Goal: Task Accomplishment & Management: Manage account settings

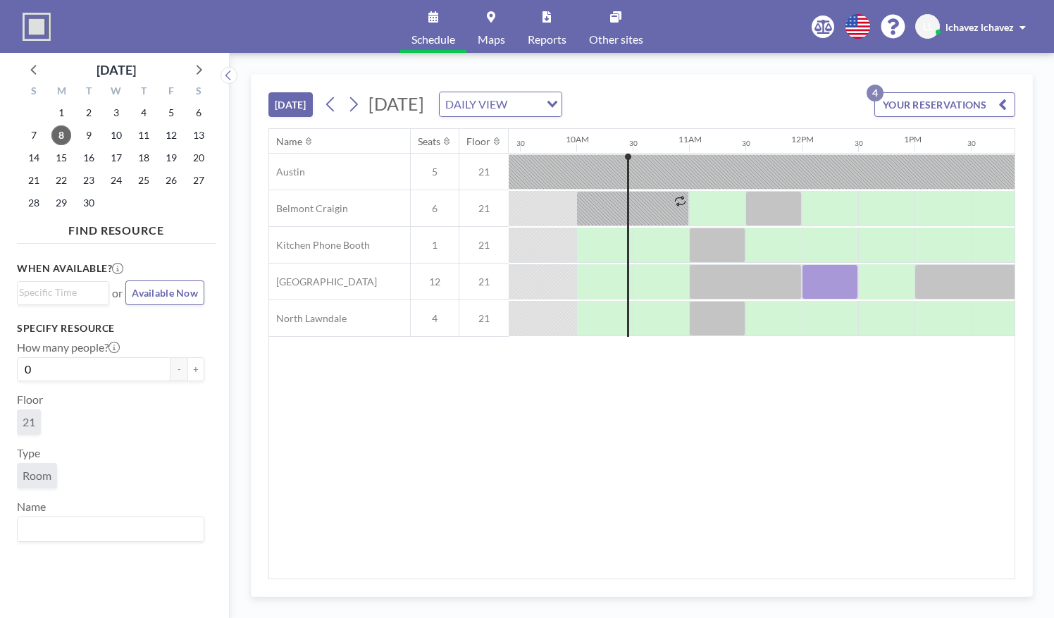
scroll to position [0, 1071]
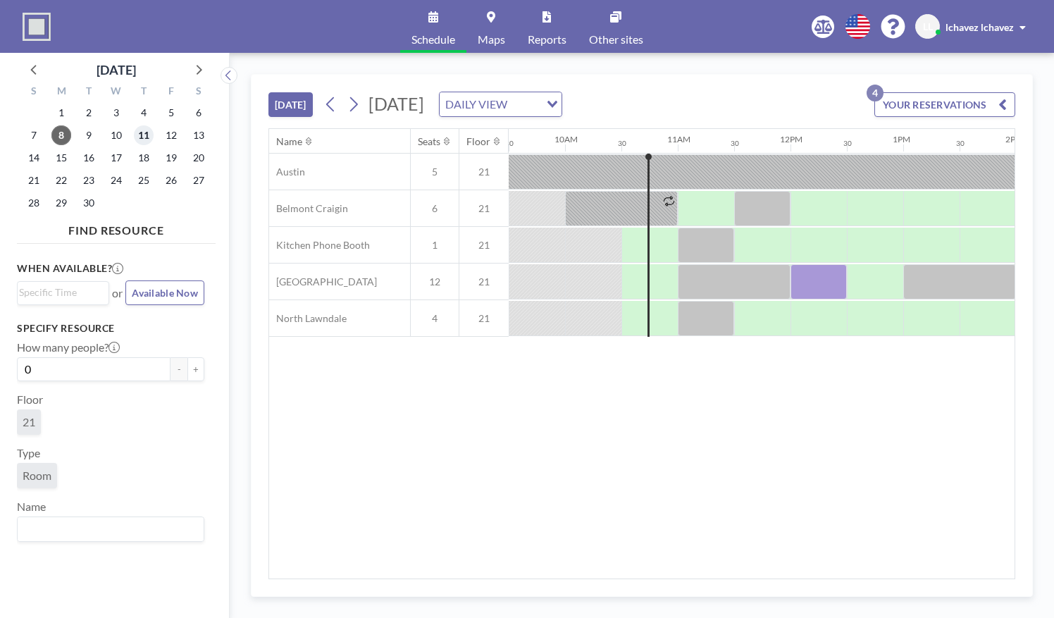
click at [152, 133] on span "11" at bounding box center [144, 135] width 20 height 20
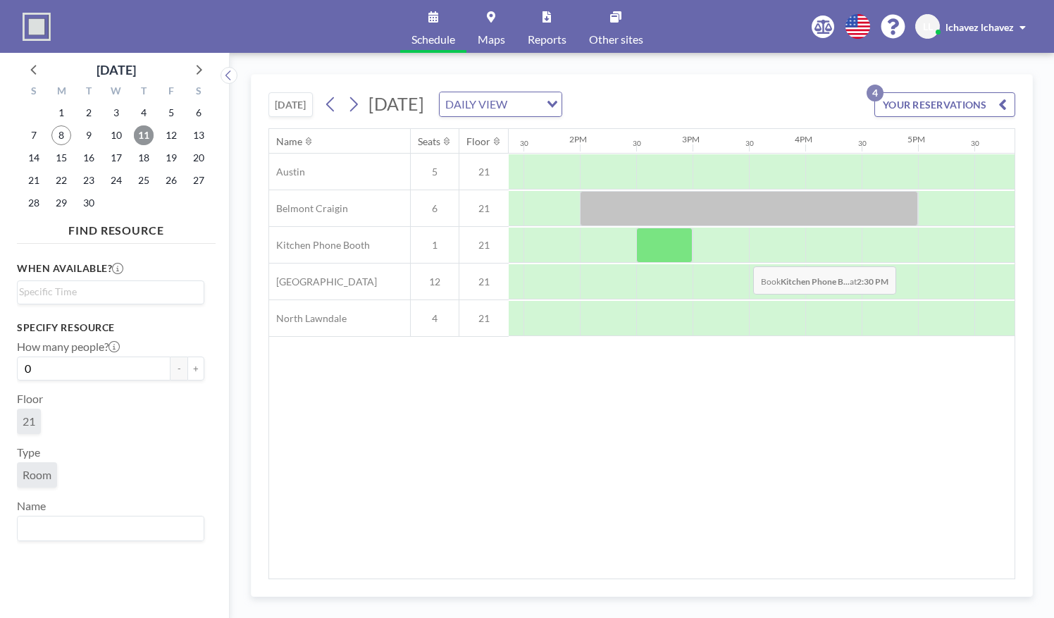
scroll to position [0, 1507]
click at [63, 135] on span "8" at bounding box center [61, 135] width 20 height 20
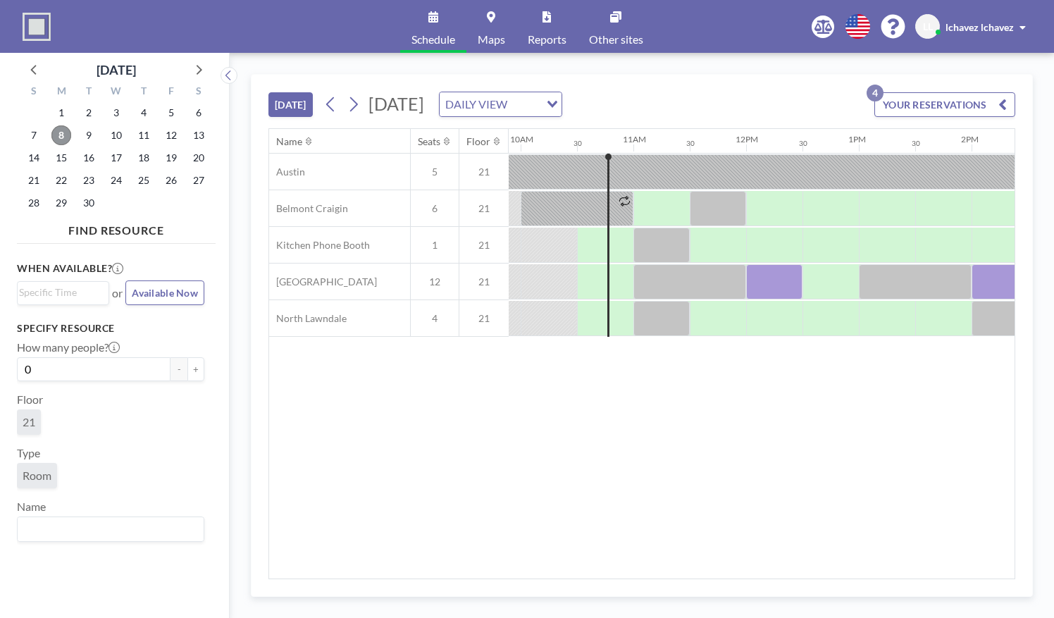
scroll to position [0, 1127]
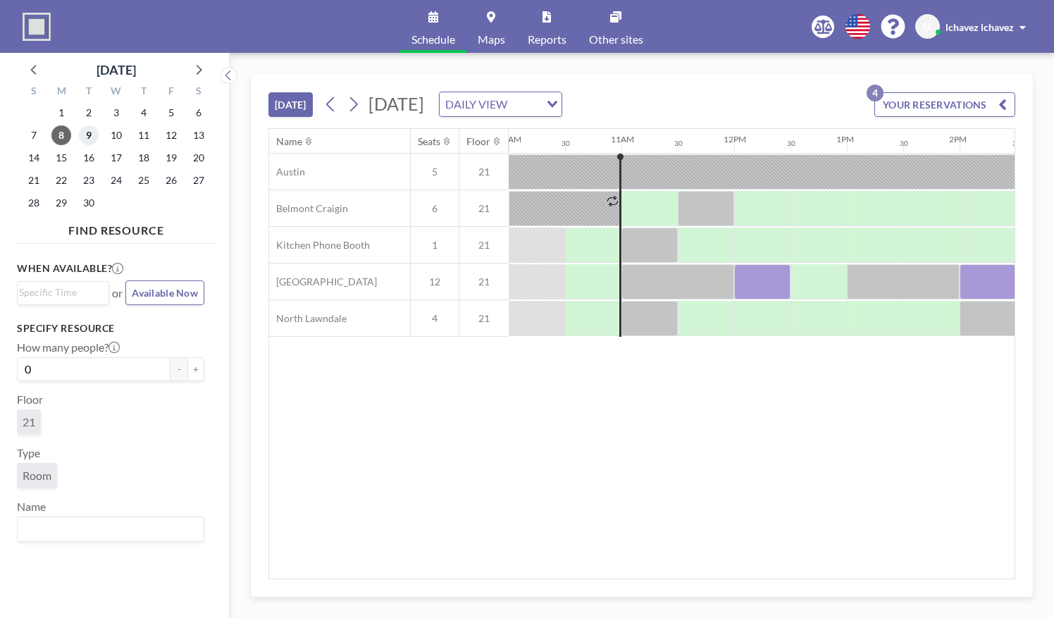
click at [85, 130] on span "9" at bounding box center [89, 135] width 20 height 20
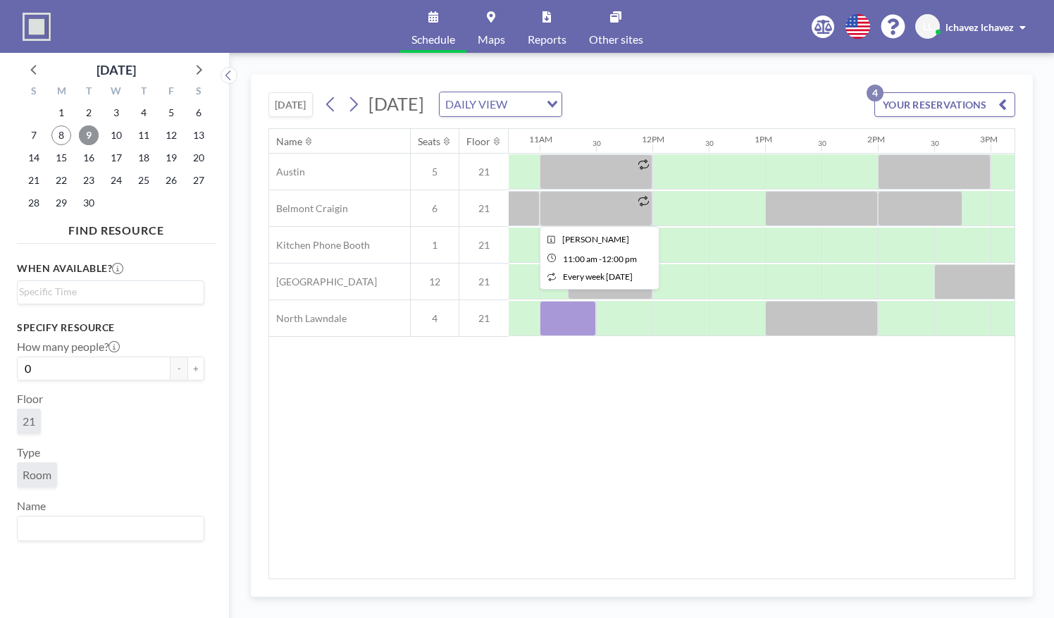
scroll to position [0, 1241]
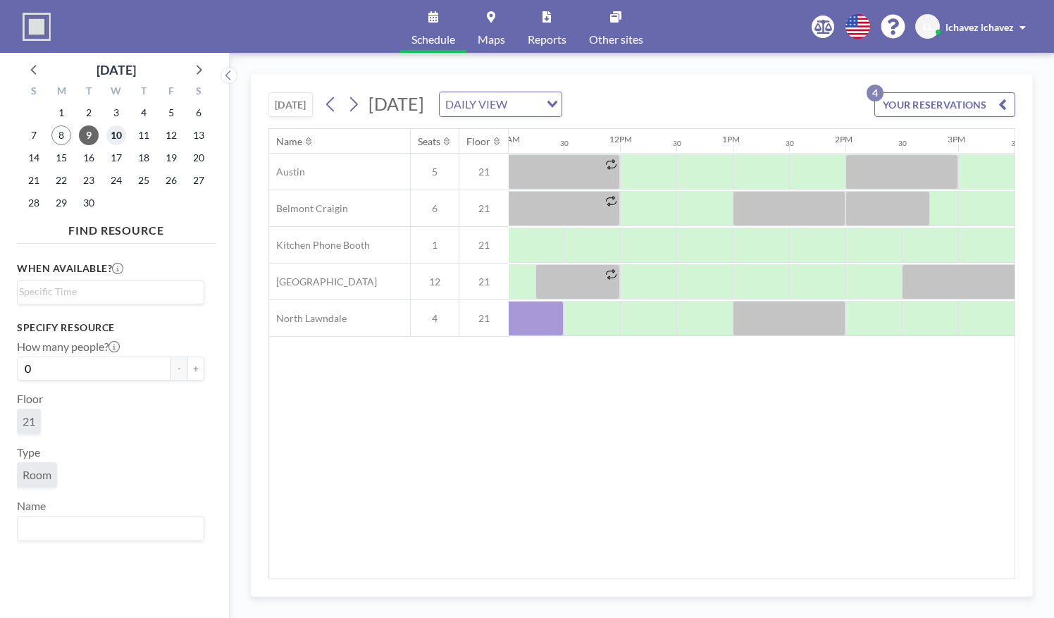
click at [119, 138] on span "10" at bounding box center [116, 135] width 20 height 20
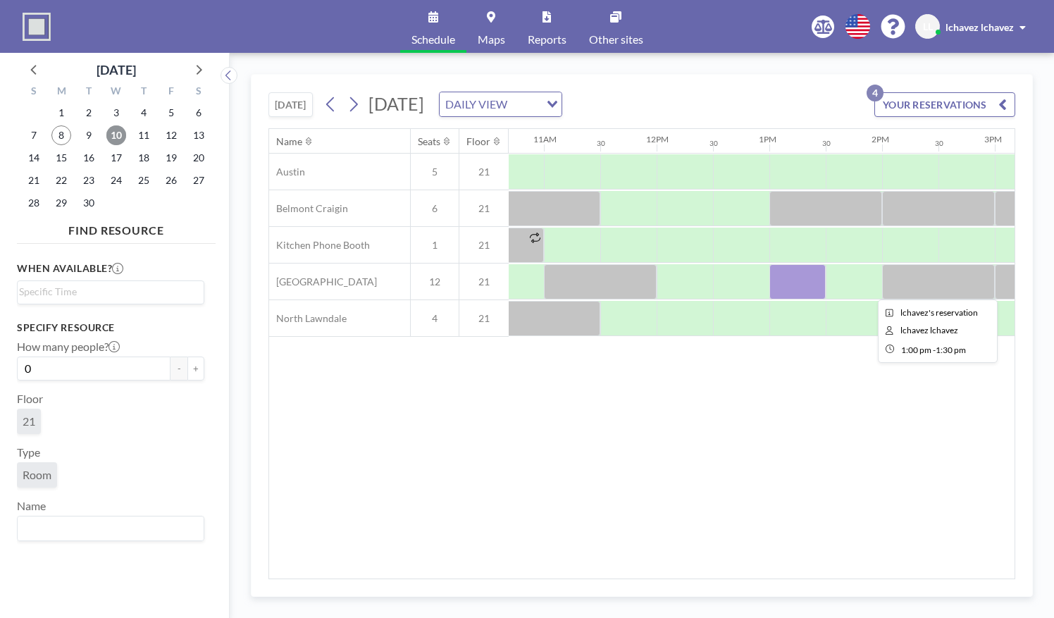
scroll to position [0, 1214]
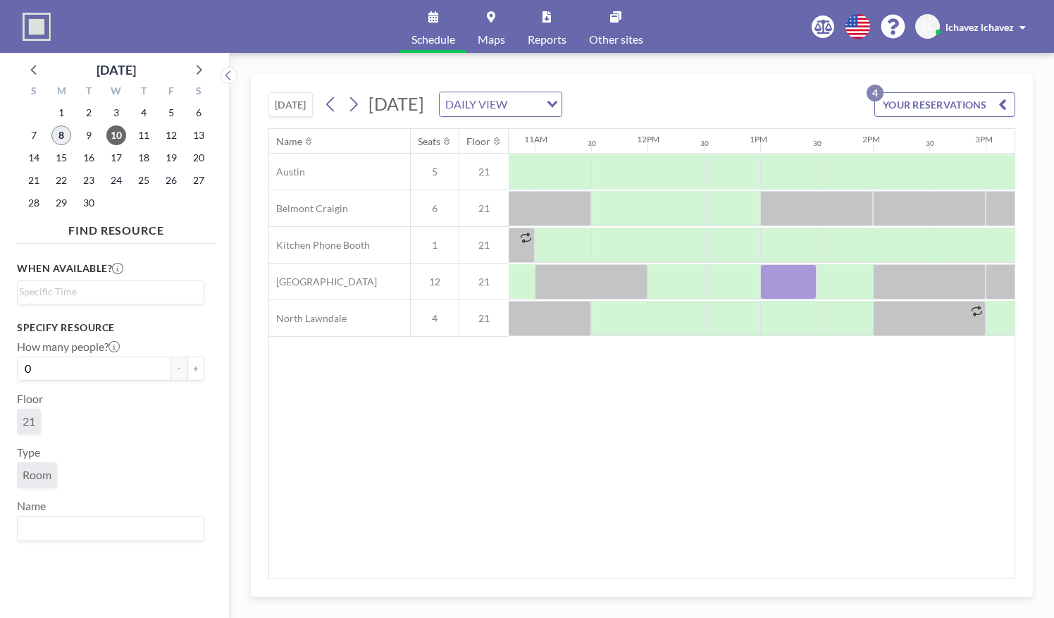
click at [61, 134] on span "8" at bounding box center [61, 135] width 20 height 20
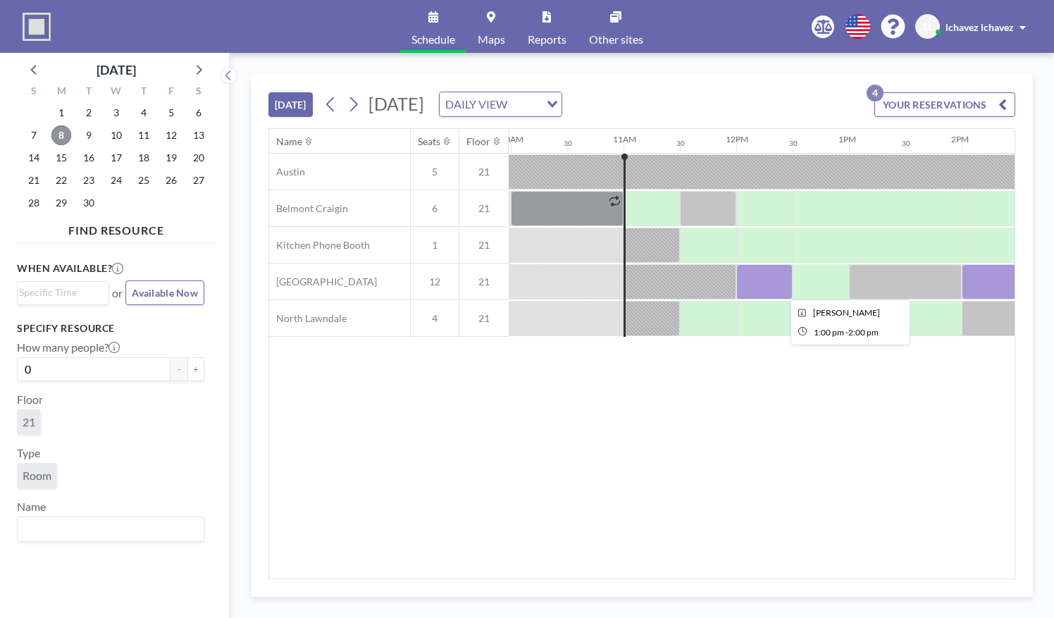
scroll to position [0, 1124]
click at [305, 104] on button "[DATE]" at bounding box center [290, 104] width 44 height 25
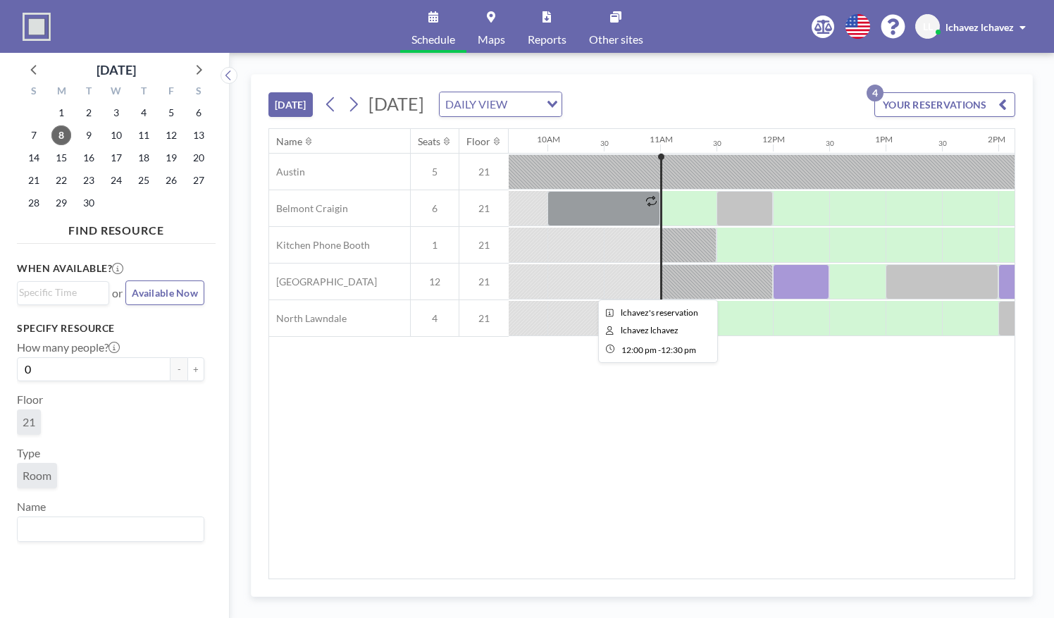
scroll to position [0, 1087]
click at [293, 102] on button "[DATE]" at bounding box center [290, 104] width 44 height 25
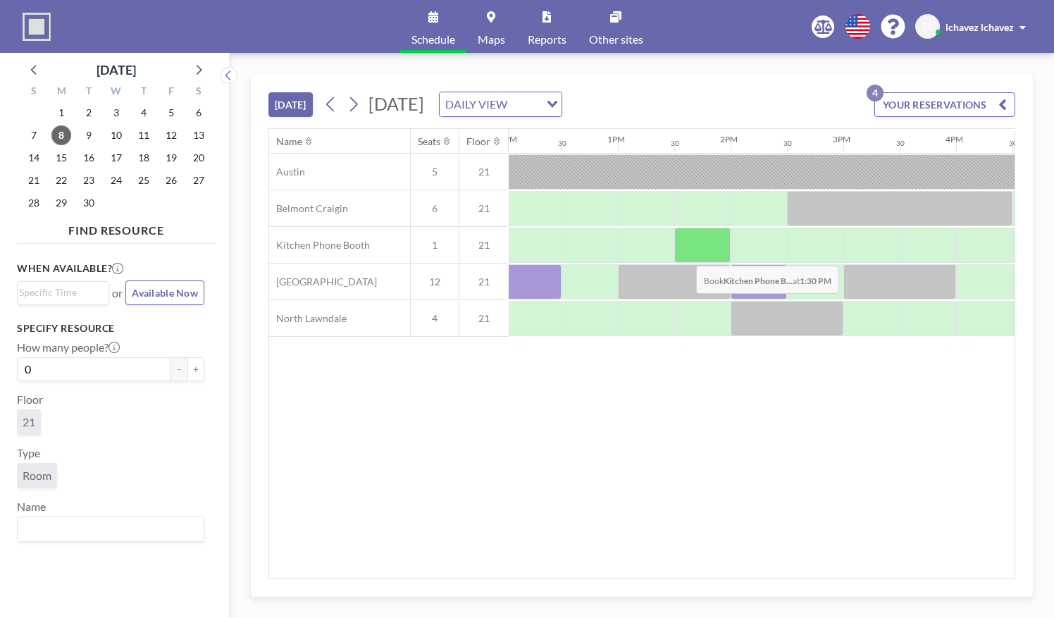
scroll to position [0, 1243]
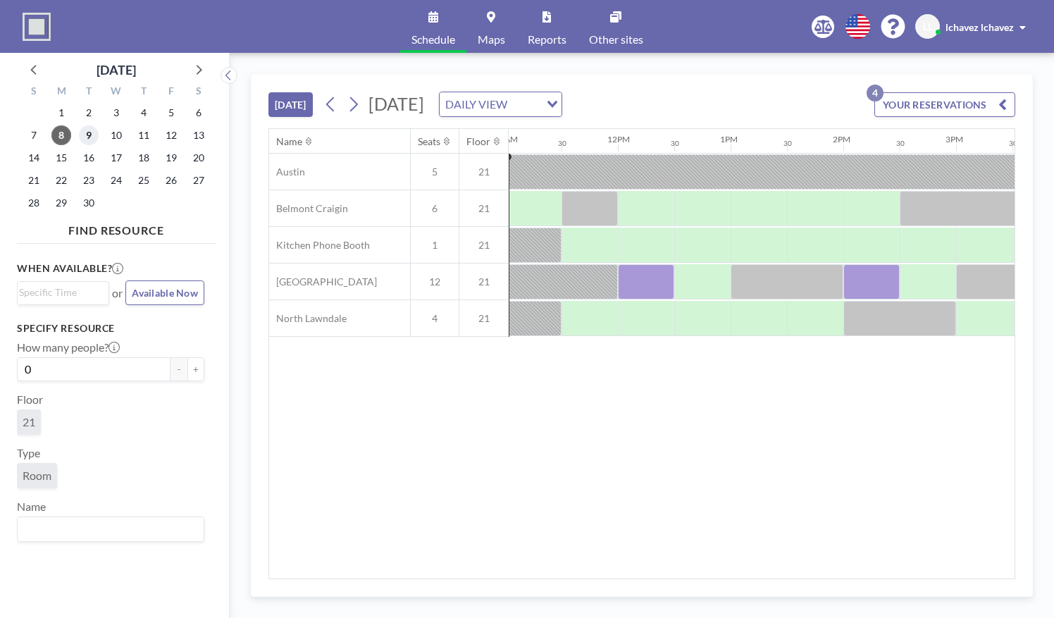
click at [90, 137] on span "9" at bounding box center [89, 135] width 20 height 20
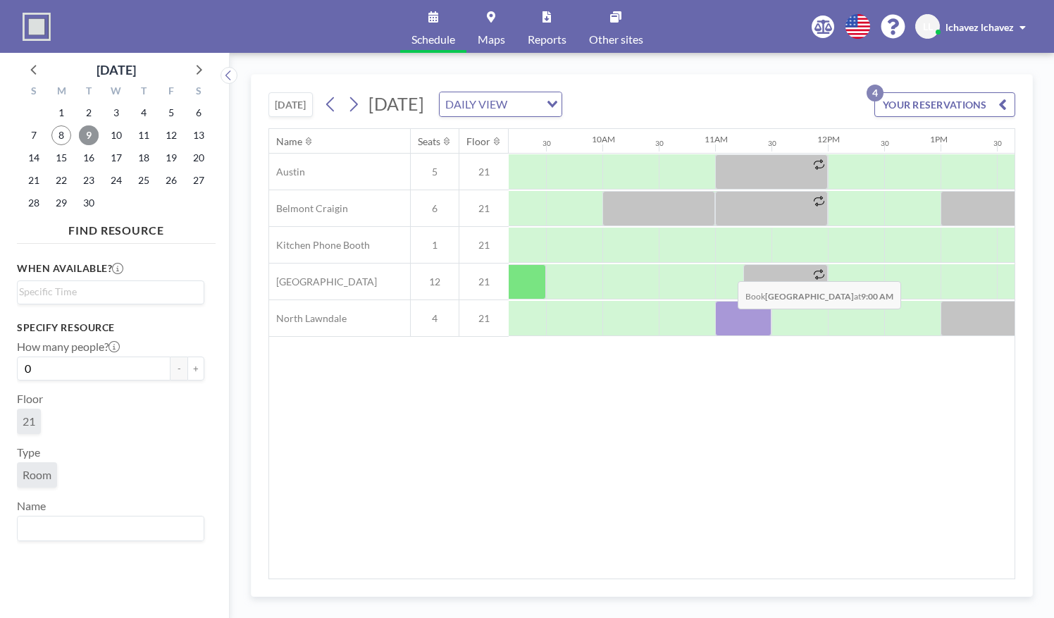
scroll to position [0, 1038]
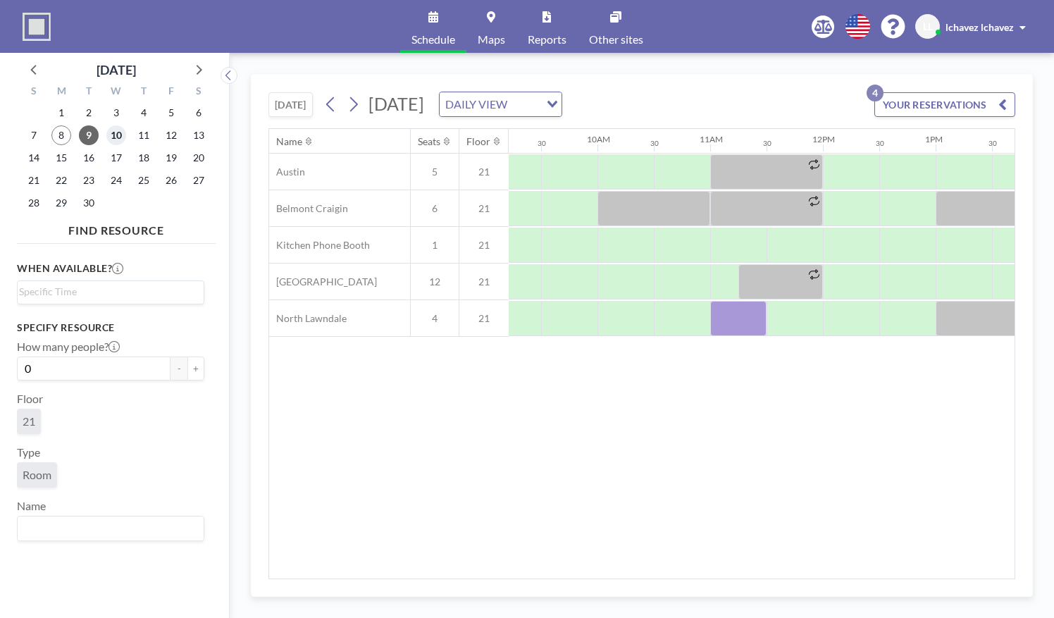
click at [121, 137] on span "10" at bounding box center [116, 135] width 20 height 20
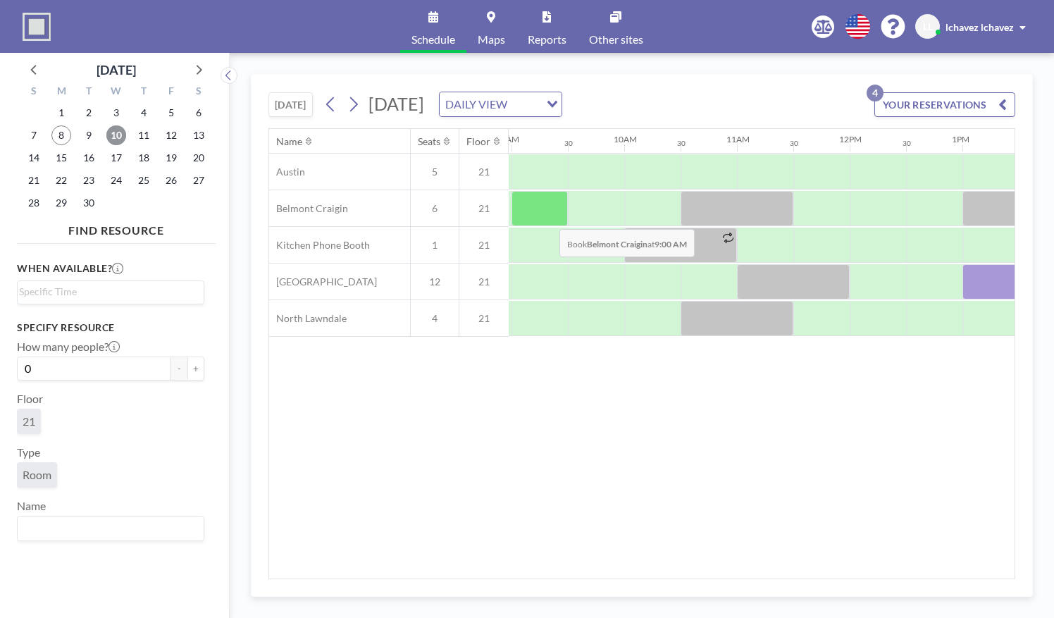
scroll to position [0, 1011]
click at [292, 97] on button "[DATE]" at bounding box center [290, 104] width 44 height 25
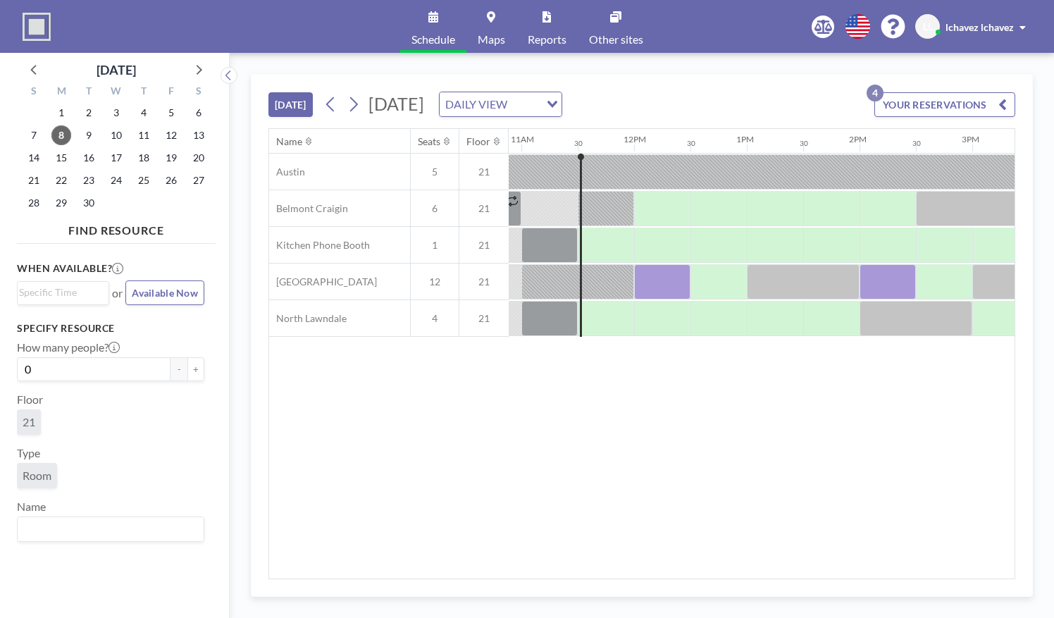
scroll to position [0, 1240]
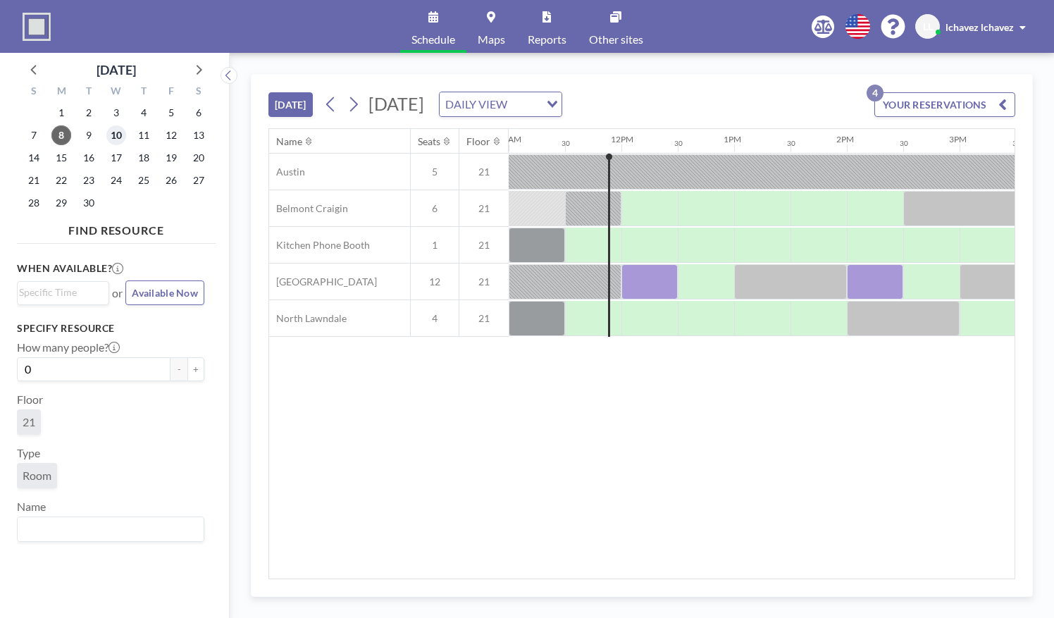
click at [118, 136] on span "10" at bounding box center [116, 135] width 20 height 20
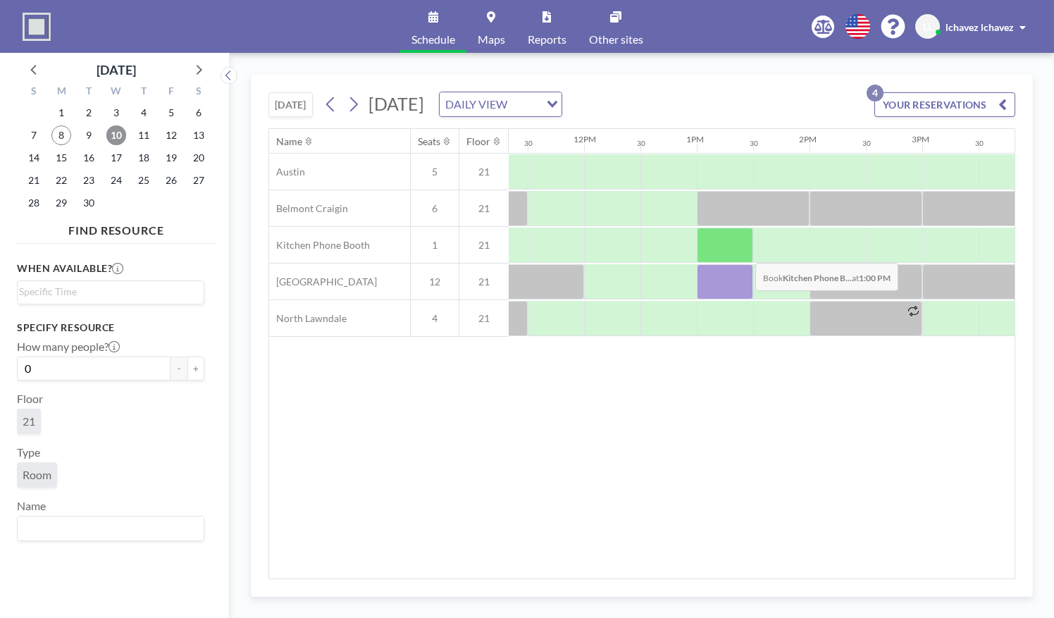
scroll to position [0, 1278]
click at [62, 133] on span "8" at bounding box center [61, 135] width 20 height 20
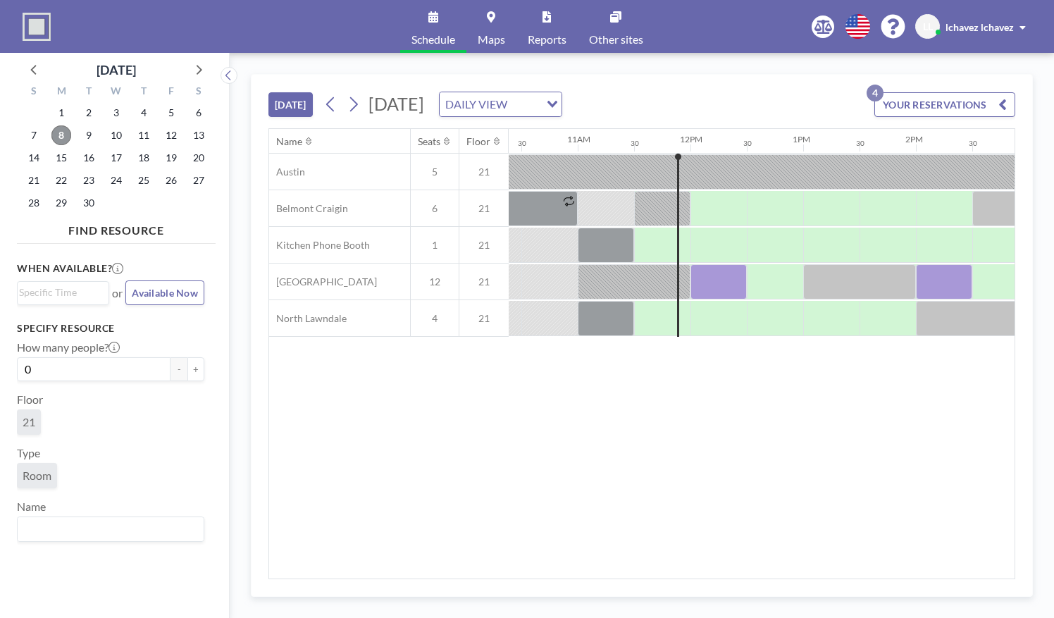
scroll to position [0, 1240]
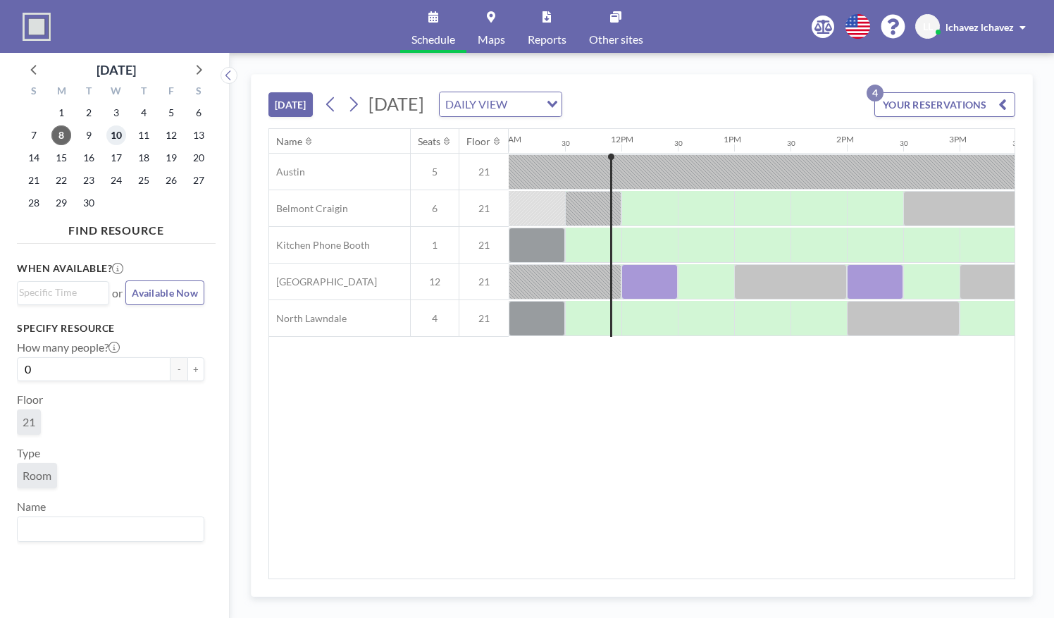
click at [118, 134] on span "10" at bounding box center [116, 135] width 20 height 20
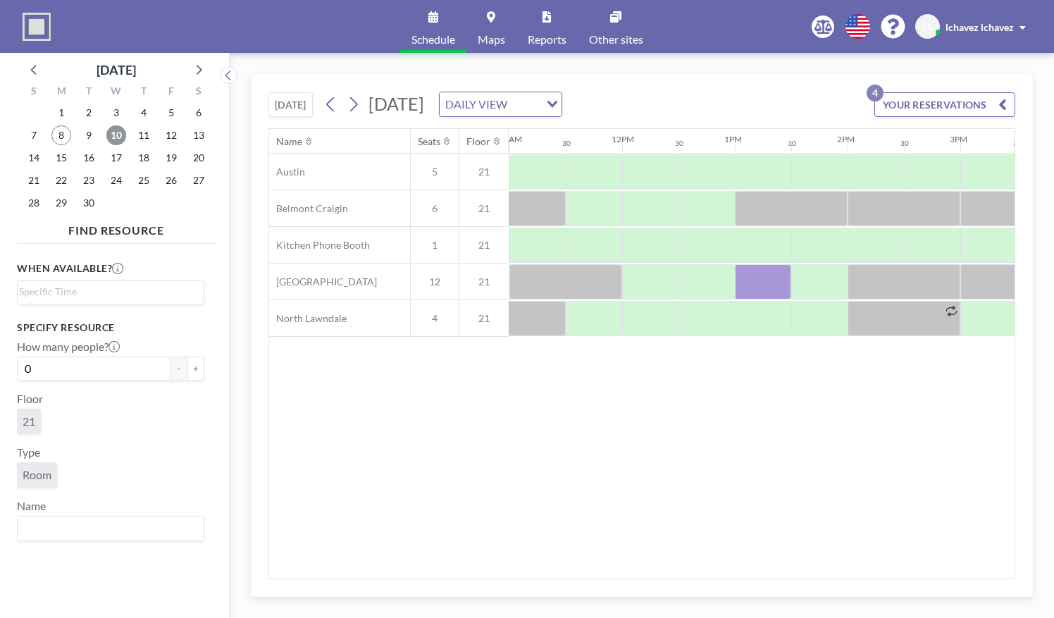
scroll to position [0, 1250]
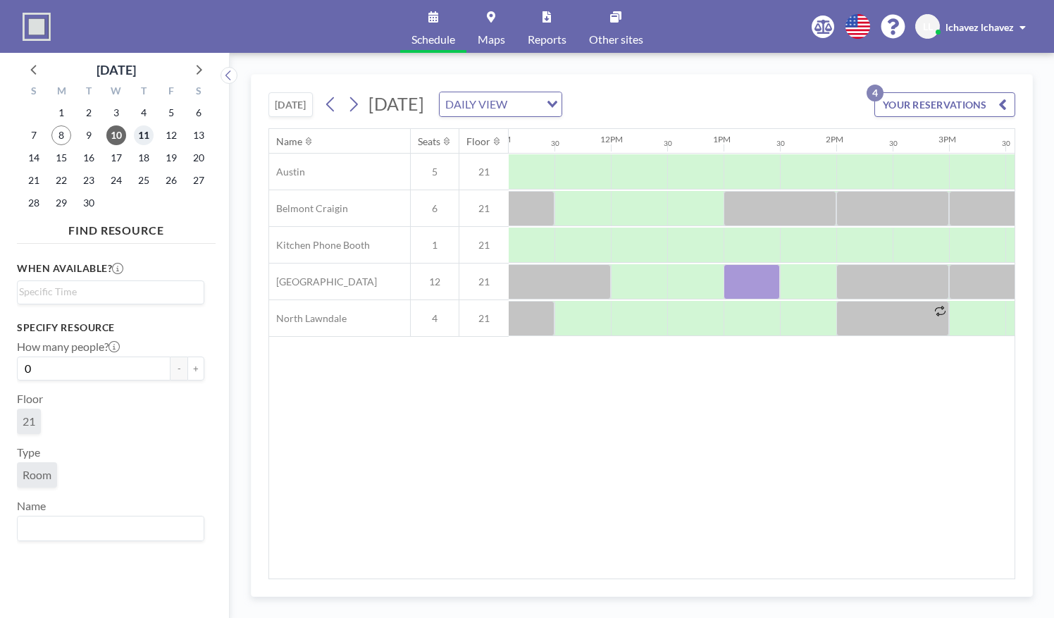
click at [143, 136] on span "11" at bounding box center [144, 135] width 20 height 20
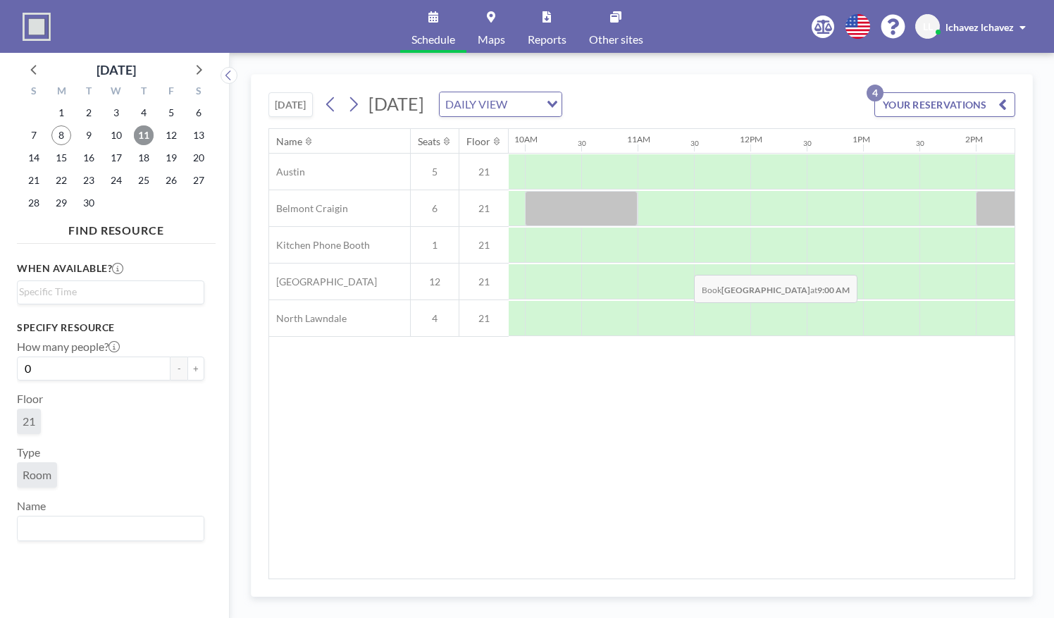
scroll to position [0, 1144]
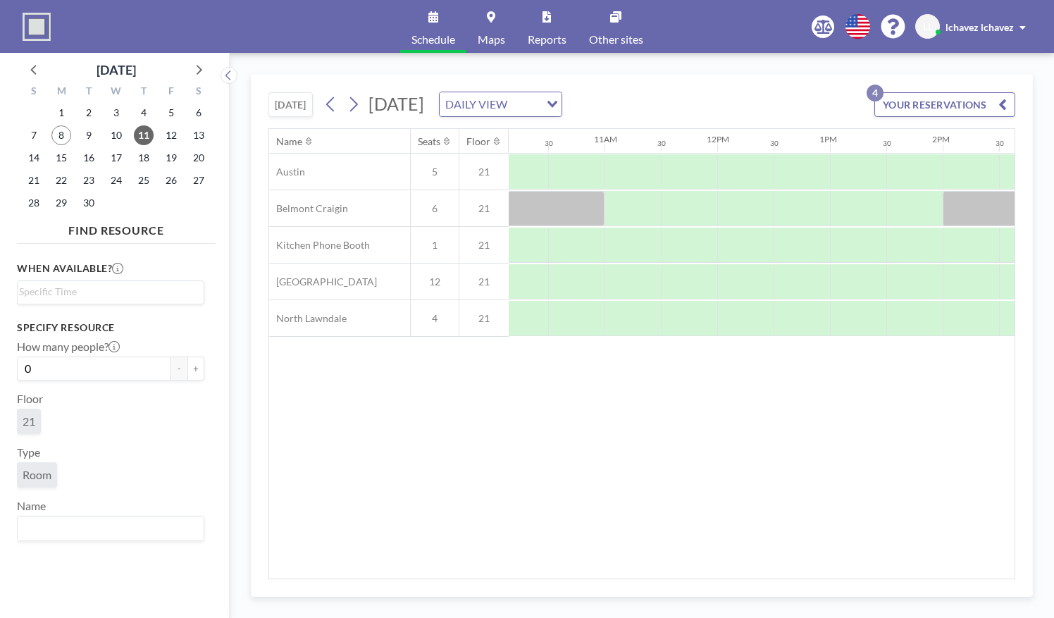
click at [290, 104] on button "[DATE]" at bounding box center [290, 104] width 44 height 25
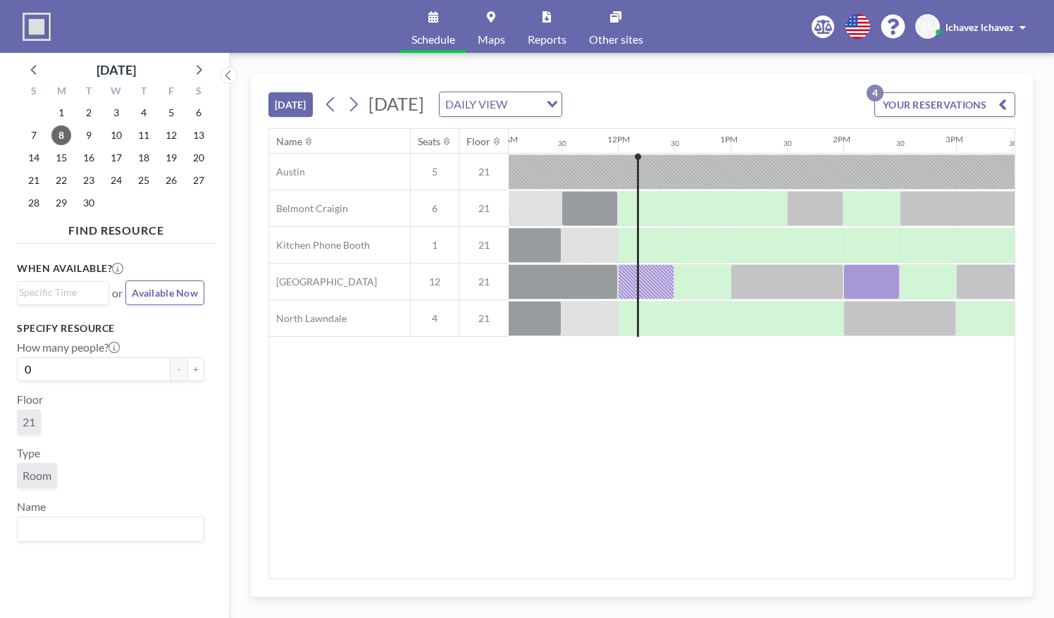
scroll to position [0, 1296]
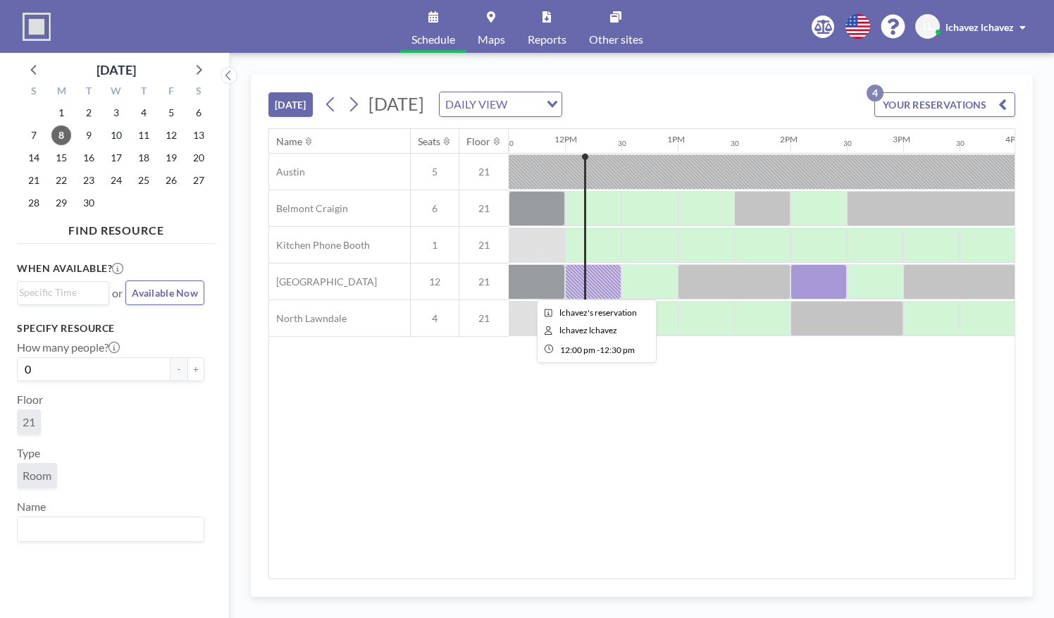
click at [594, 272] on div at bounding box center [593, 281] width 56 height 35
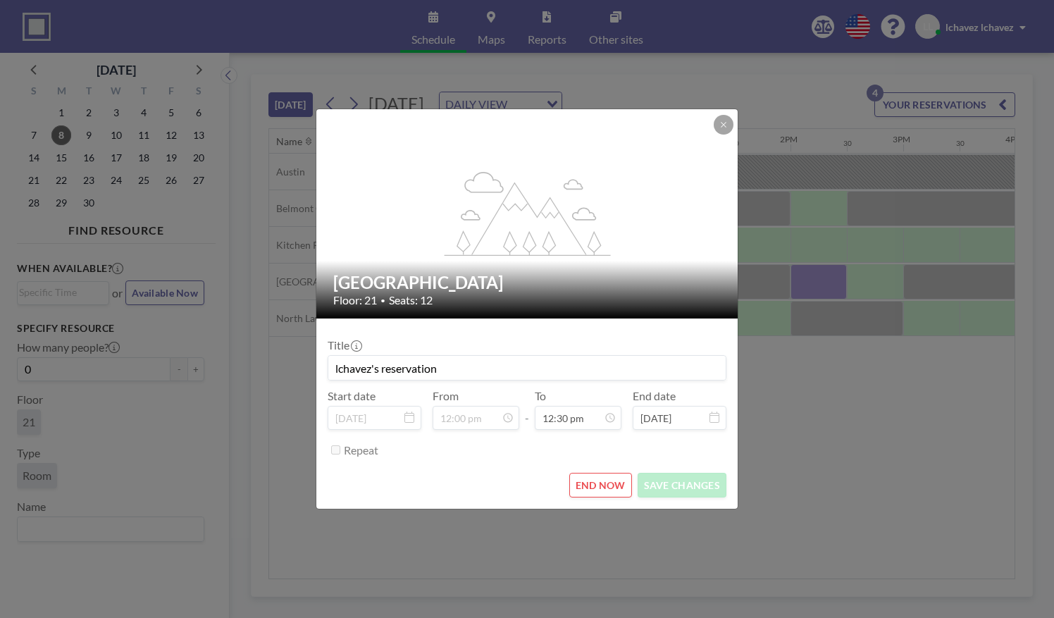
click at [611, 485] on button "END NOW" at bounding box center [600, 485] width 63 height 25
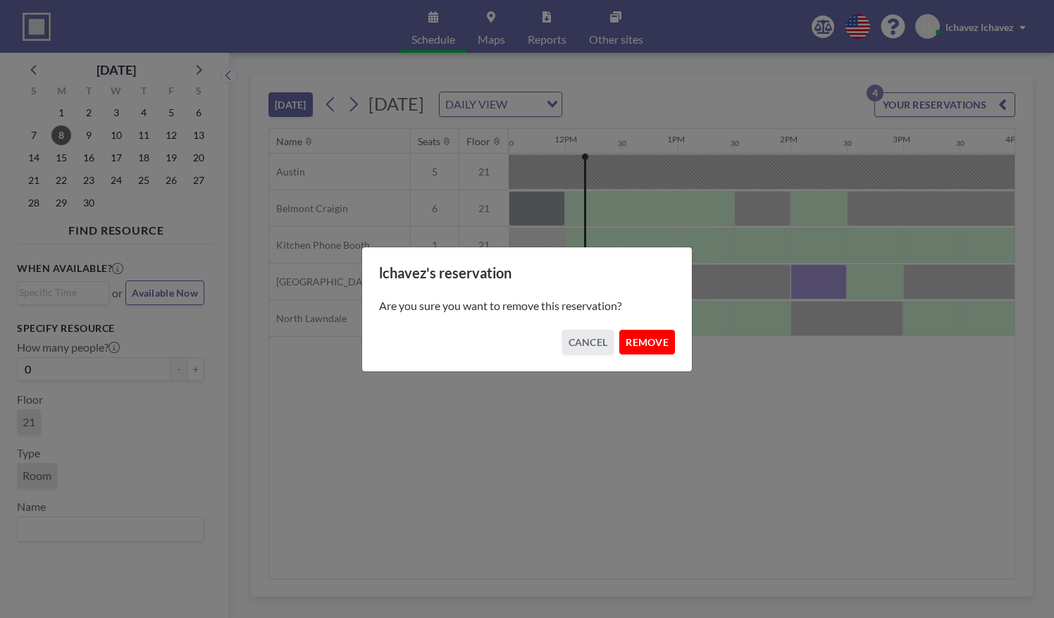
click at [642, 342] on button "REMOVE" at bounding box center [647, 342] width 56 height 25
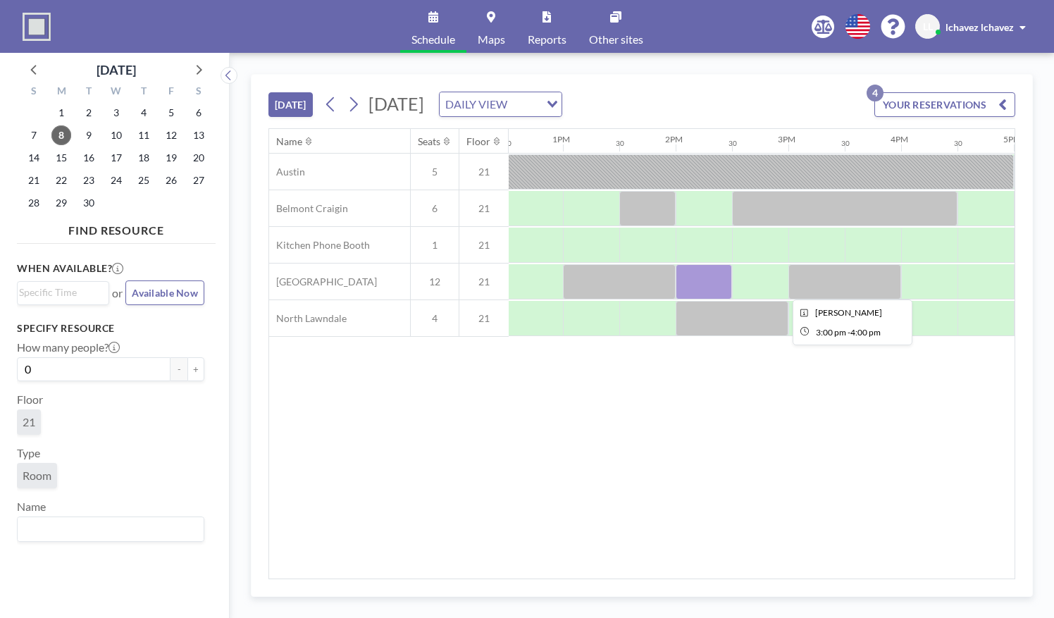
scroll to position [0, 1411]
click at [58, 151] on span "15" at bounding box center [61, 158] width 20 height 20
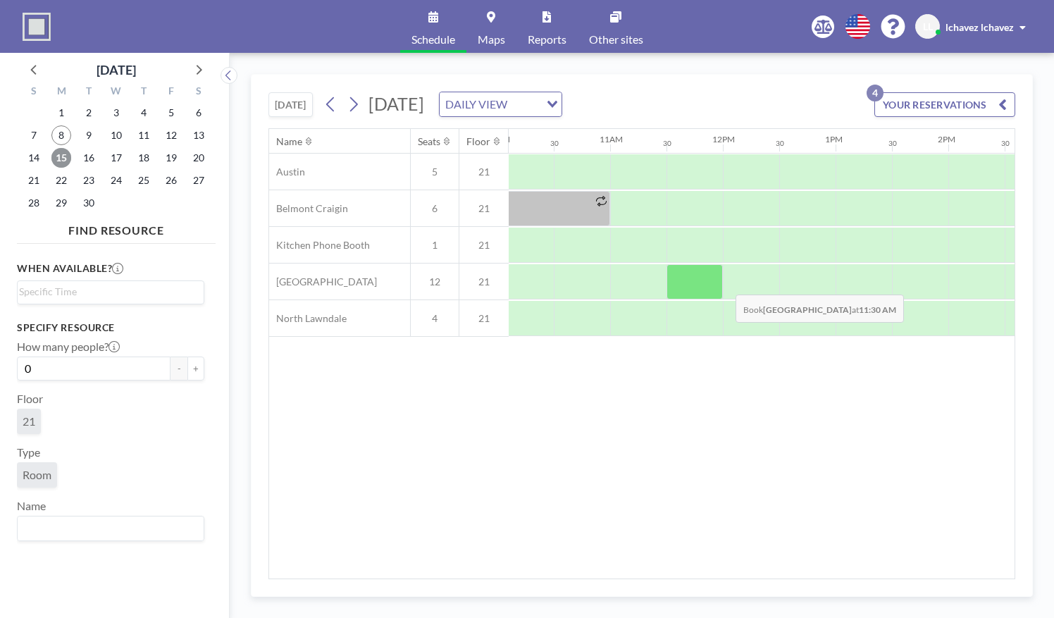
scroll to position [0, 1139]
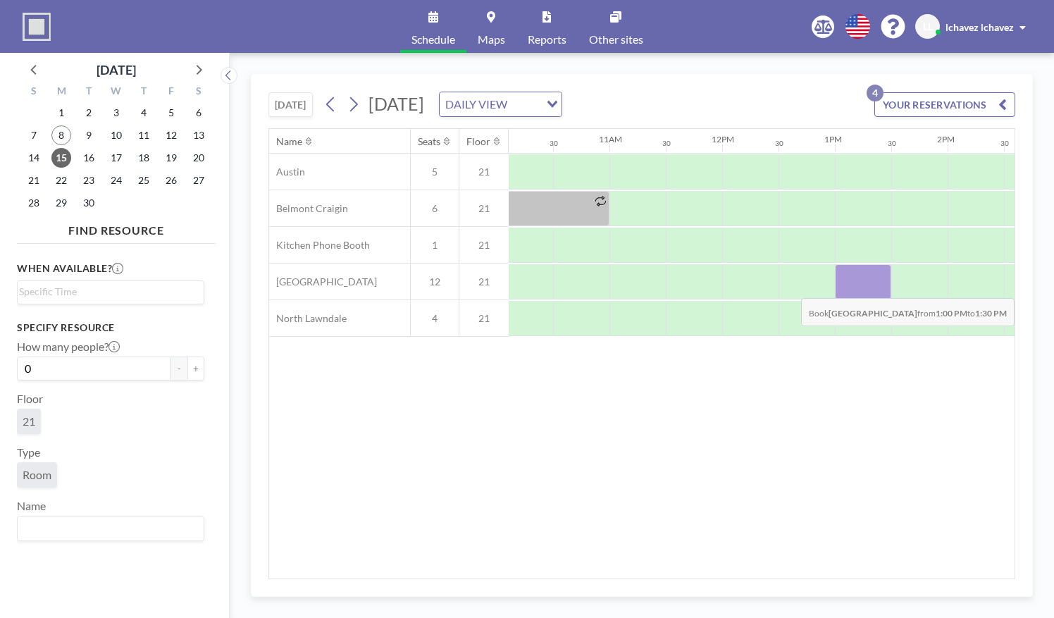
click at [849, 286] on div at bounding box center [863, 281] width 56 height 35
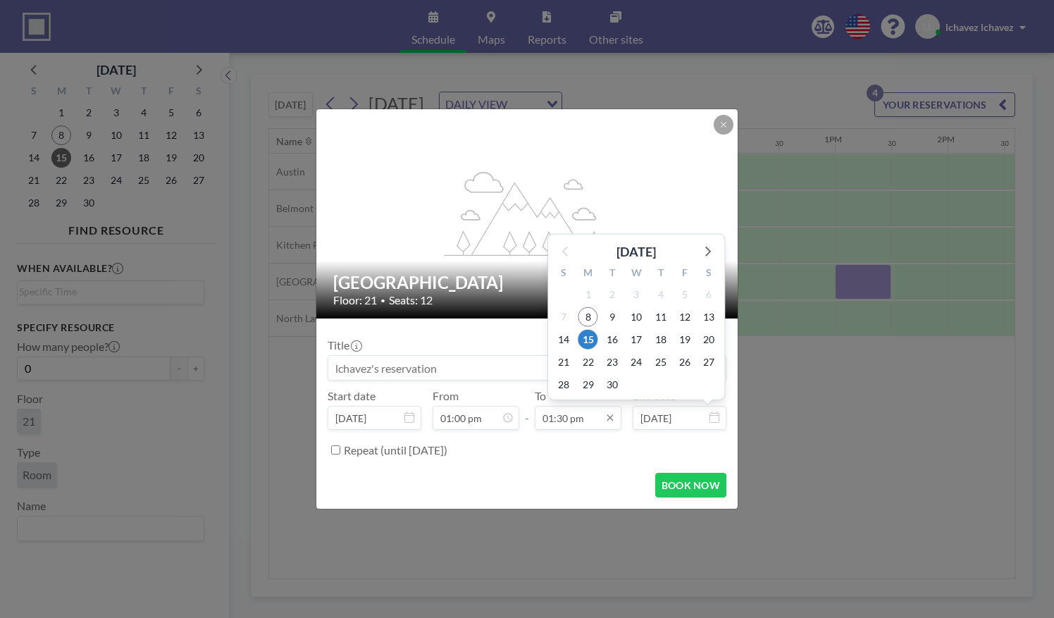
scroll to position [677, 0]
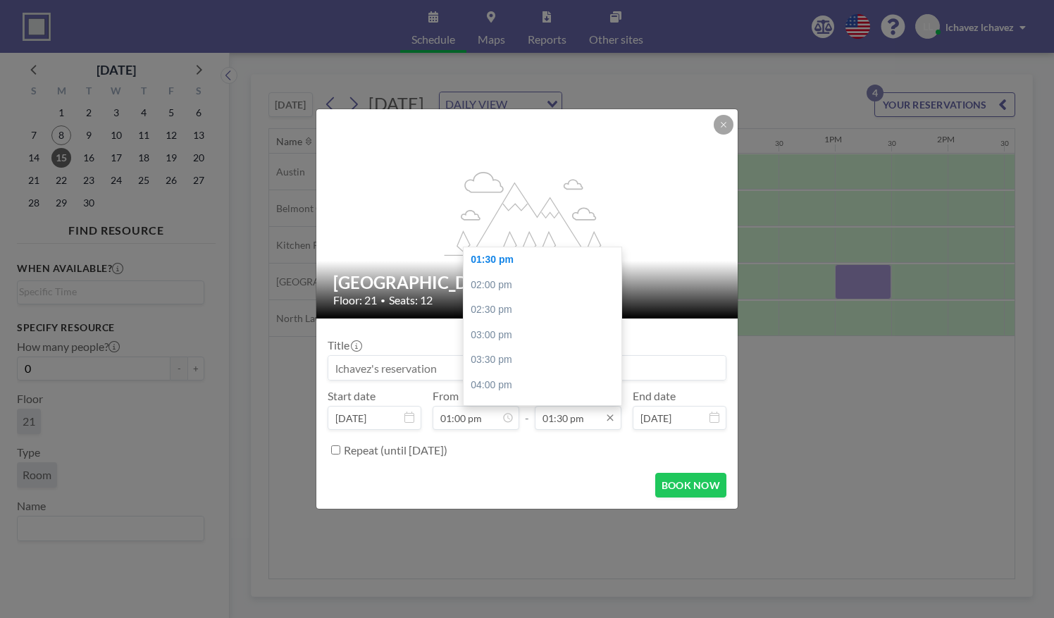
click at [585, 417] on input "01:30 pm" at bounding box center [578, 418] width 87 height 24
click at [532, 287] on div "02:00 pm" at bounding box center [545, 285] width 165 height 25
type input "02:00 pm"
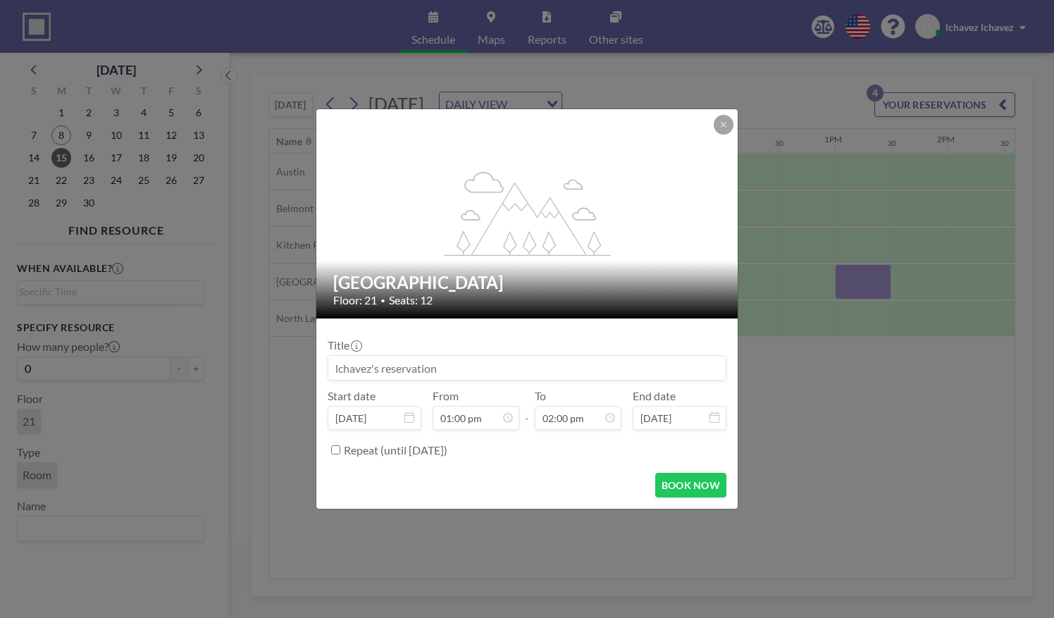
scroll to position [0, 0]
click at [684, 485] on button "BOOK NOW" at bounding box center [690, 485] width 71 height 25
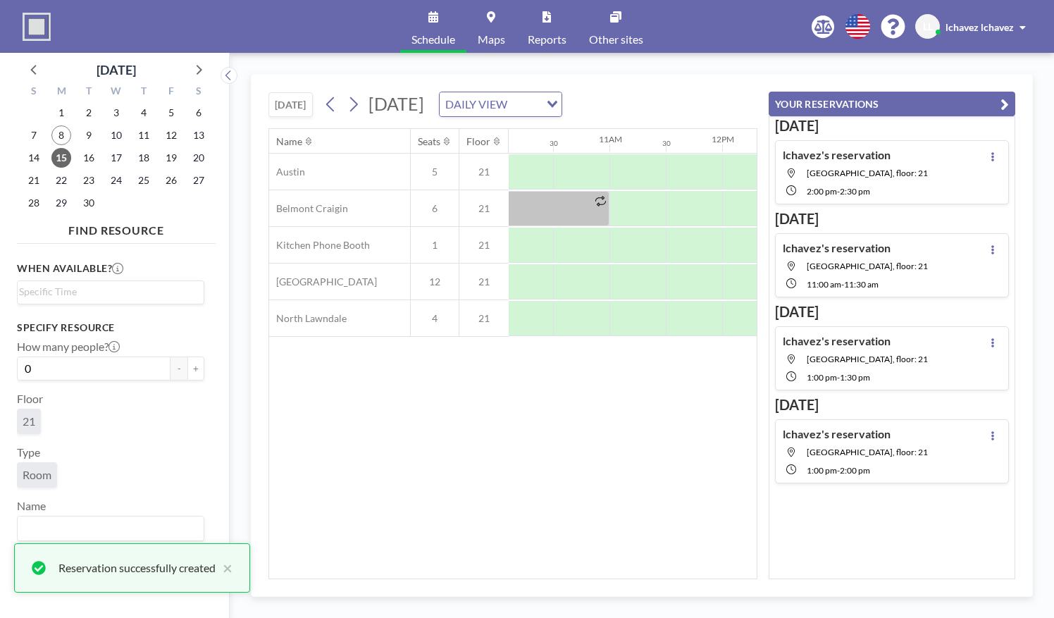
click at [1002, 106] on icon "button" at bounding box center [1004, 104] width 8 height 17
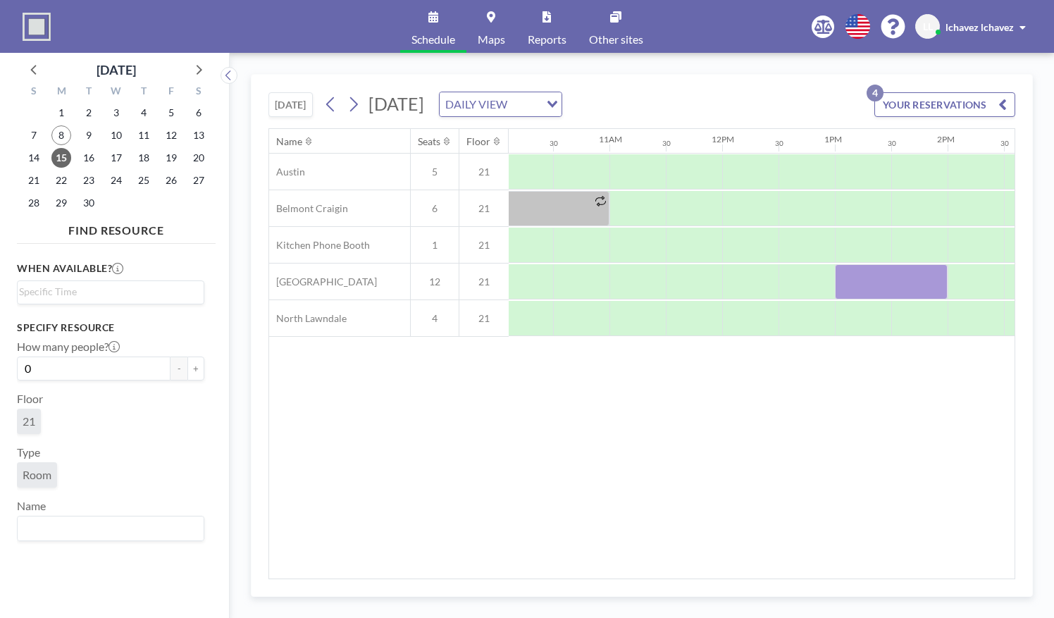
click at [286, 110] on button "[DATE]" at bounding box center [290, 104] width 44 height 25
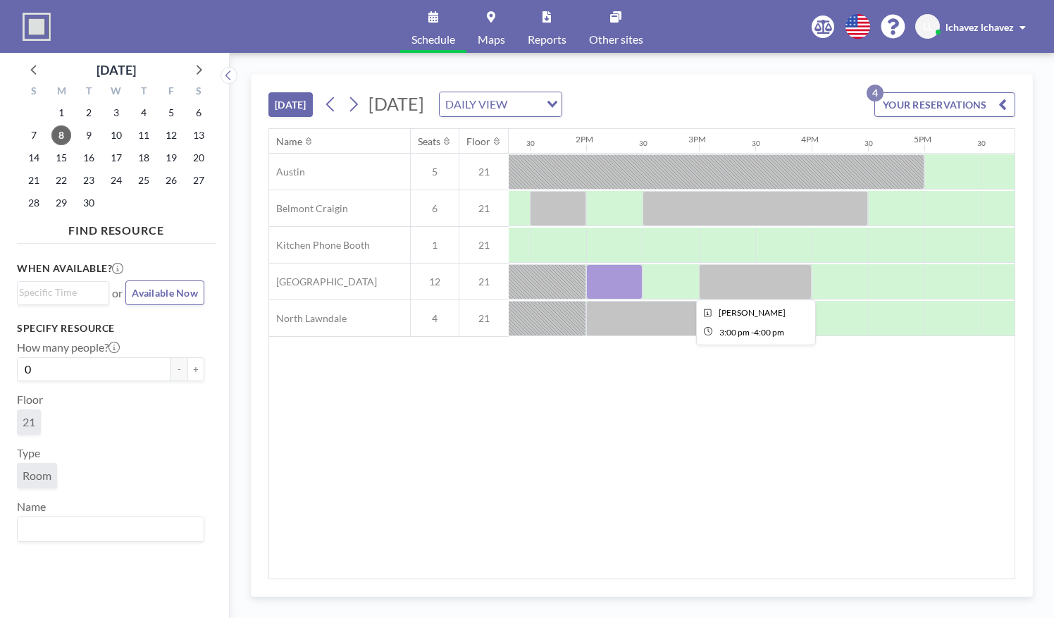
scroll to position [0, 1503]
click at [281, 104] on button "[DATE]" at bounding box center [290, 104] width 44 height 25
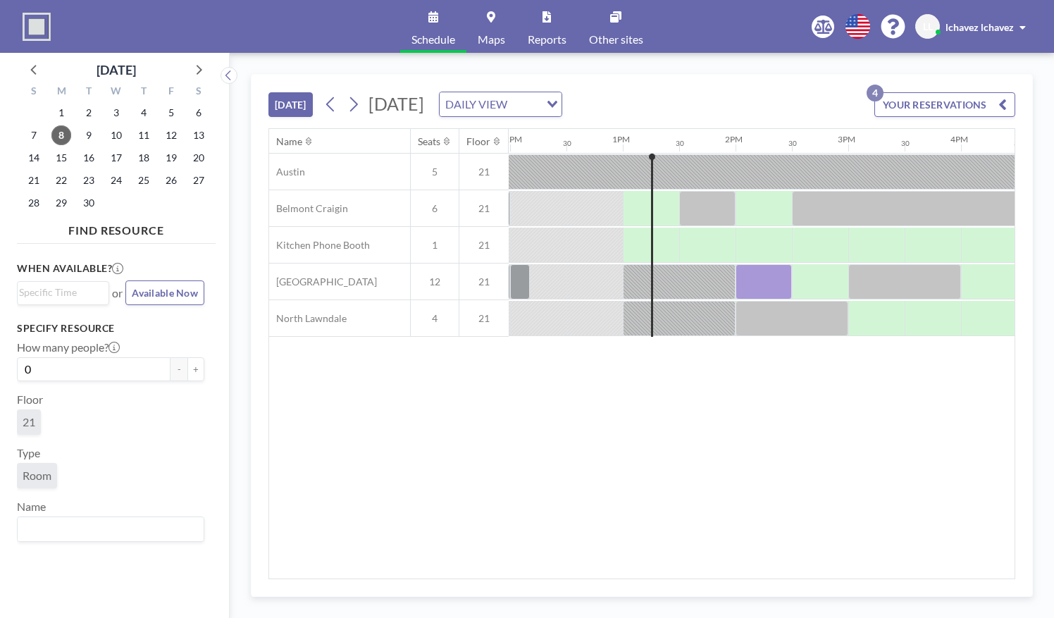
scroll to position [0, 1409]
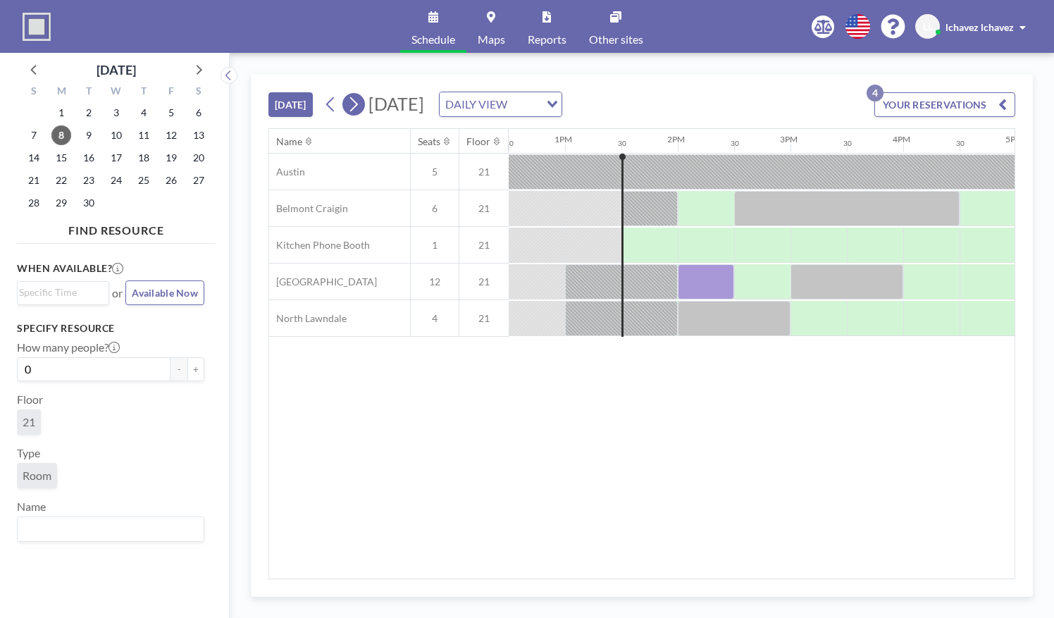
click at [362, 99] on button at bounding box center [353, 104] width 23 height 23
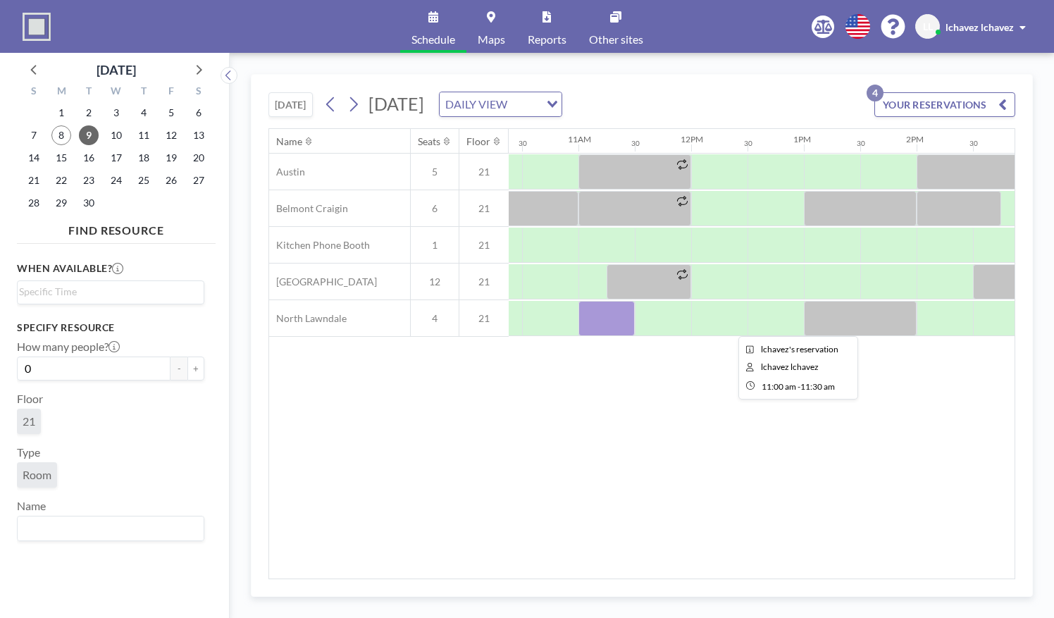
scroll to position [0, 1171]
click at [352, 101] on icon at bounding box center [353, 104] width 13 height 21
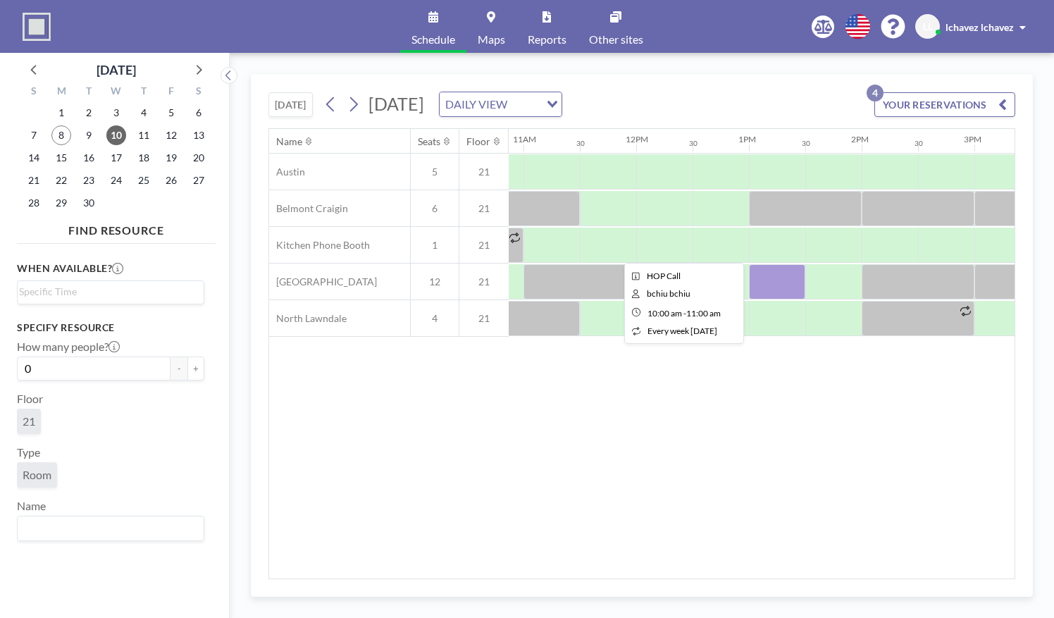
scroll to position [0, 1226]
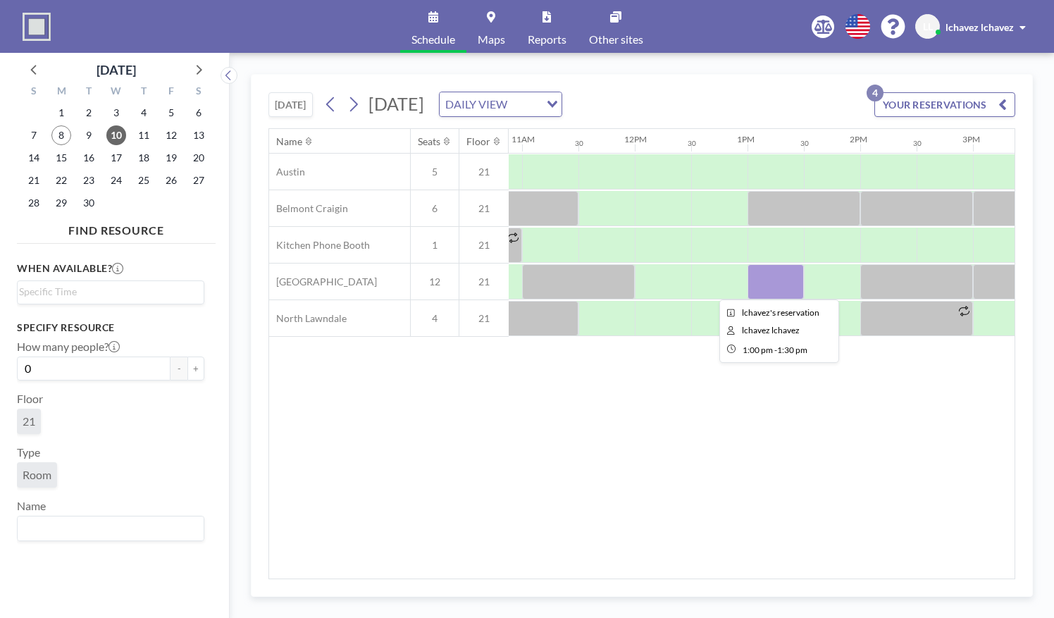
click at [765, 282] on div at bounding box center [775, 281] width 56 height 35
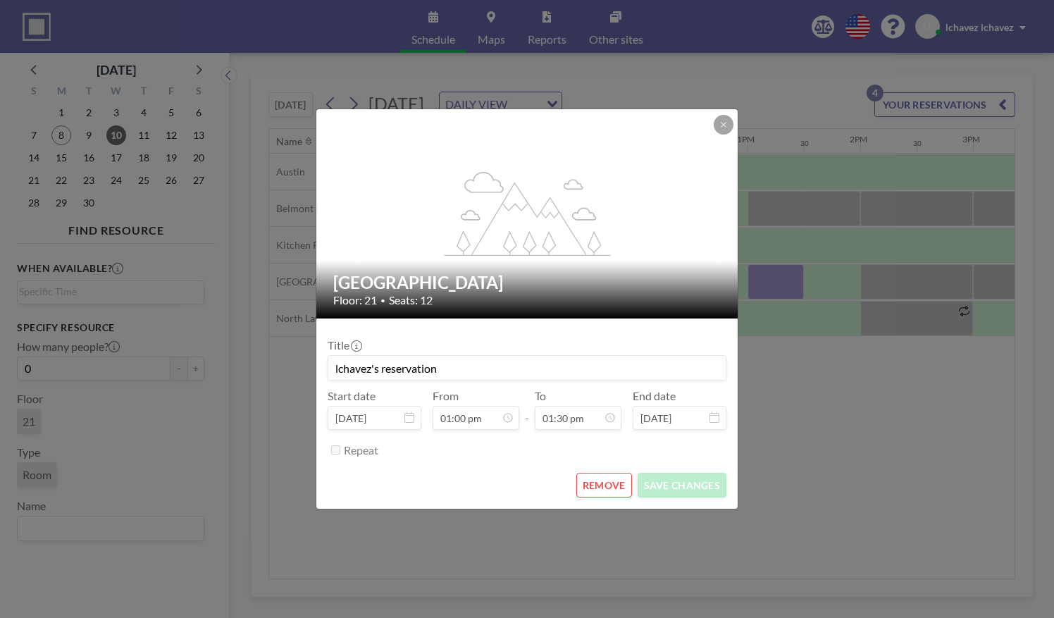
click at [606, 475] on button "REMOVE" at bounding box center [604, 485] width 56 height 25
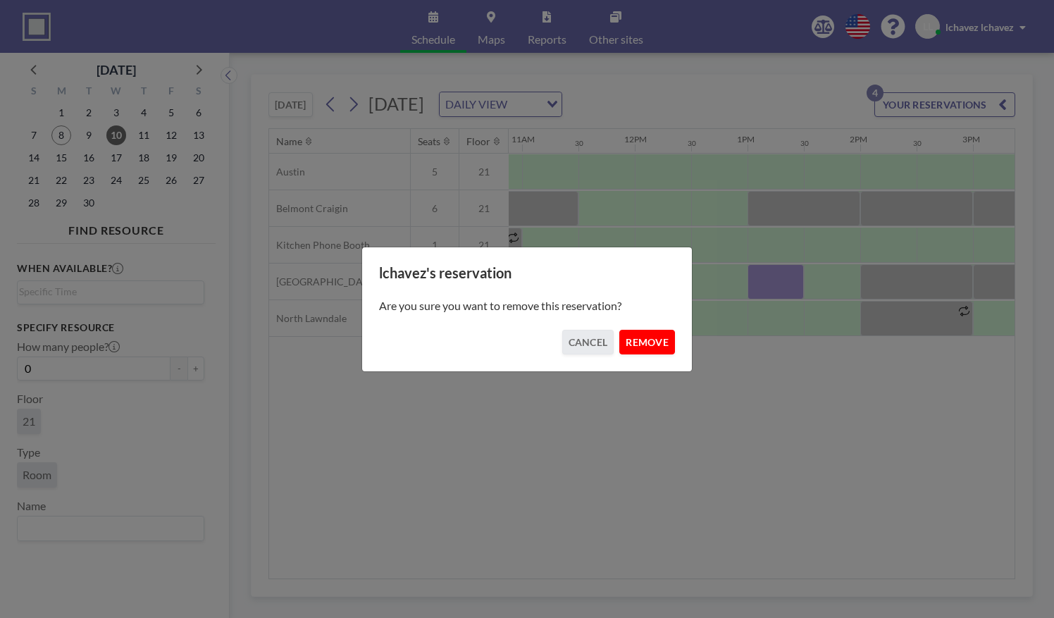
click at [644, 347] on button "REMOVE" at bounding box center [647, 342] width 56 height 25
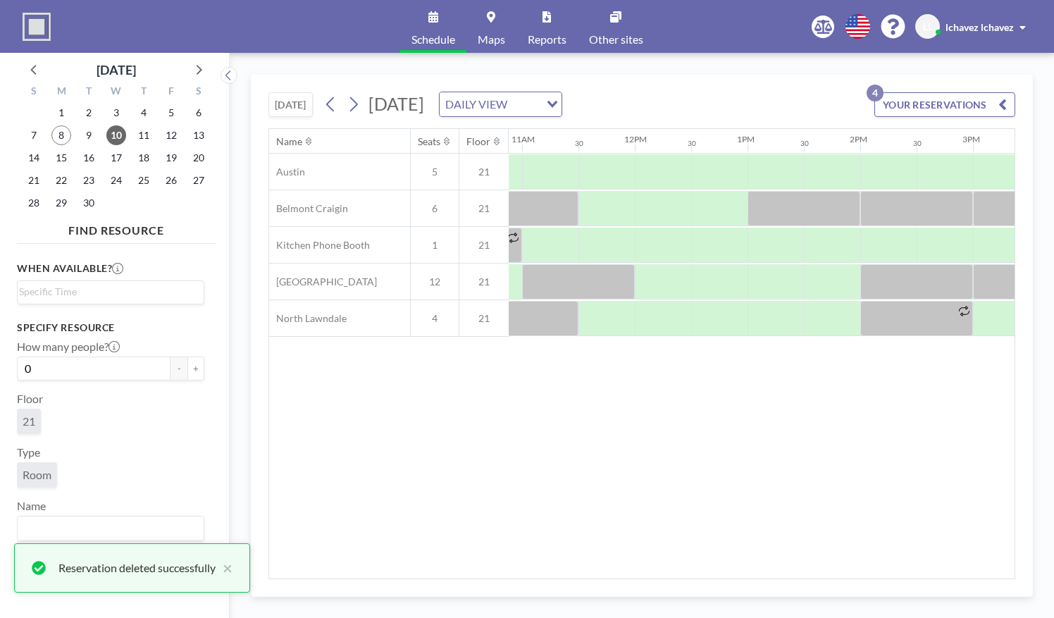
click at [284, 101] on button "[DATE]" at bounding box center [290, 104] width 44 height 25
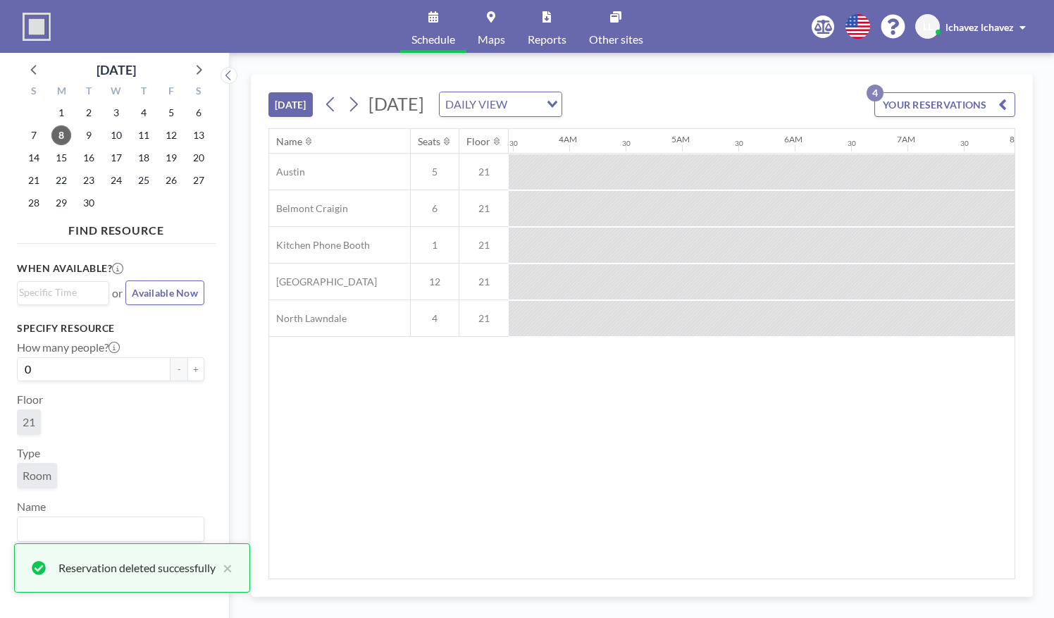
scroll to position [0, 1465]
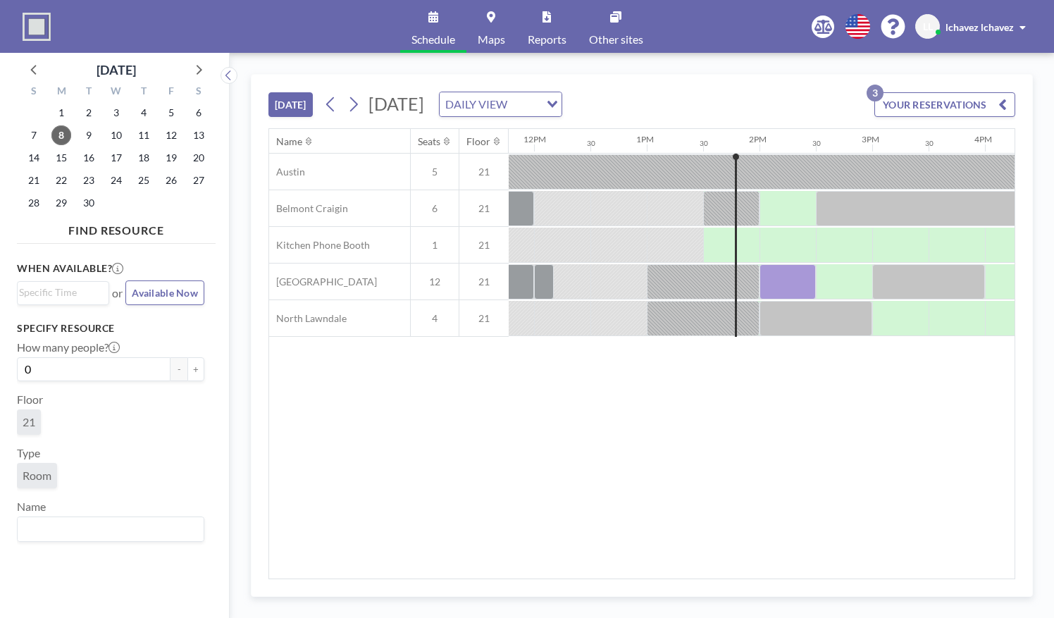
scroll to position [0, 1465]
